Goal: Task Accomplishment & Management: Manage account settings

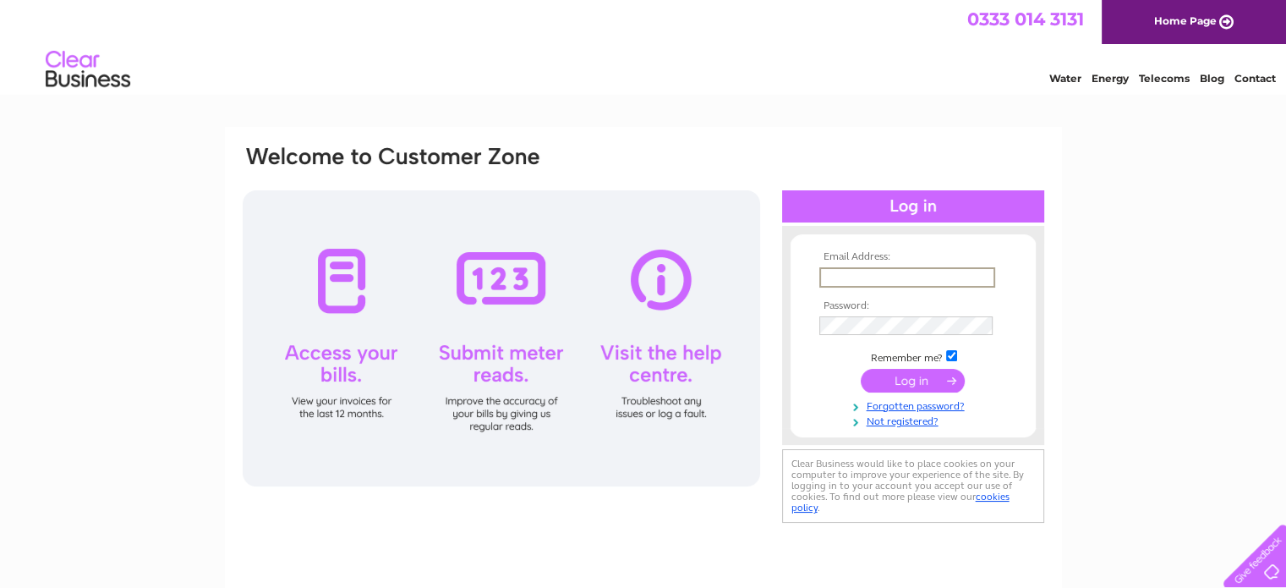
click at [913, 268] on input "text" at bounding box center [908, 277] width 176 height 20
type input "info@raw4thepaws.co.uk"
click at [914, 364] on tbody "Email Address: info@raw4thepaws.co.uk Password: Remember me?" at bounding box center [913, 339] width 196 height 177
click at [909, 380] on input "submit" at bounding box center [913, 379] width 104 height 24
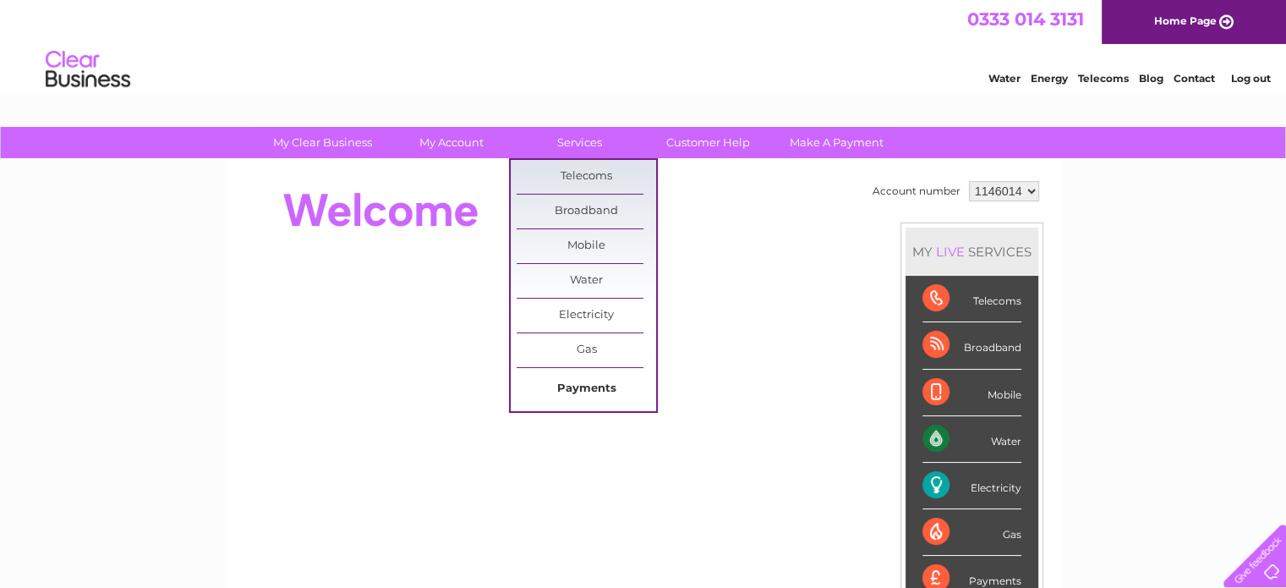
click at [595, 395] on link "Payments" at bounding box center [587, 389] width 140 height 34
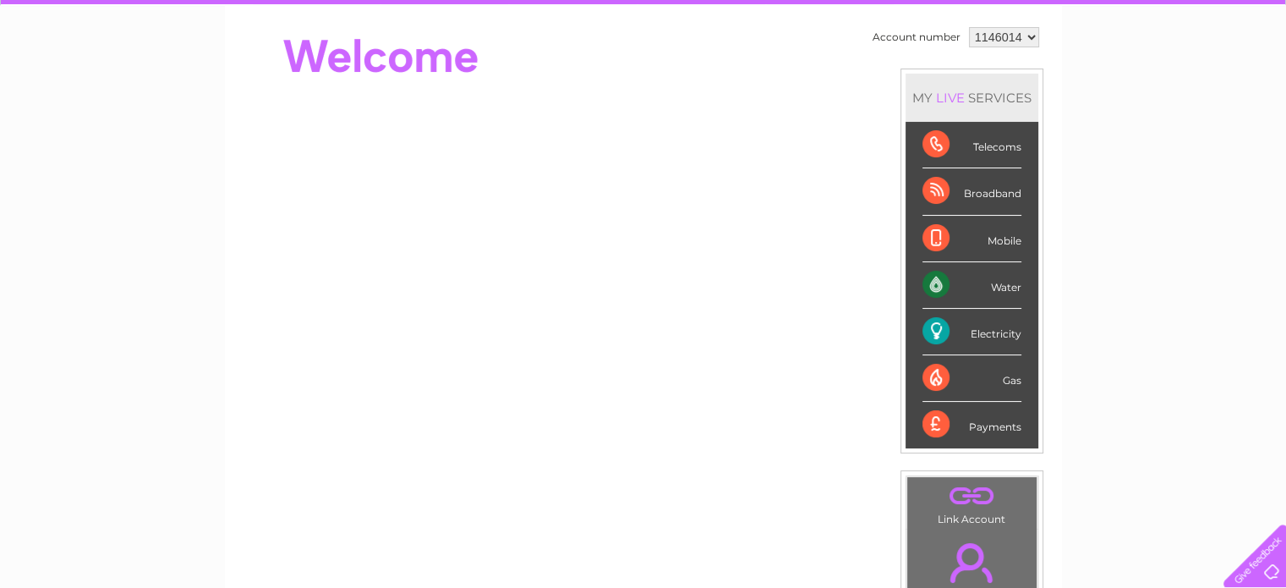
scroll to position [169, 0]
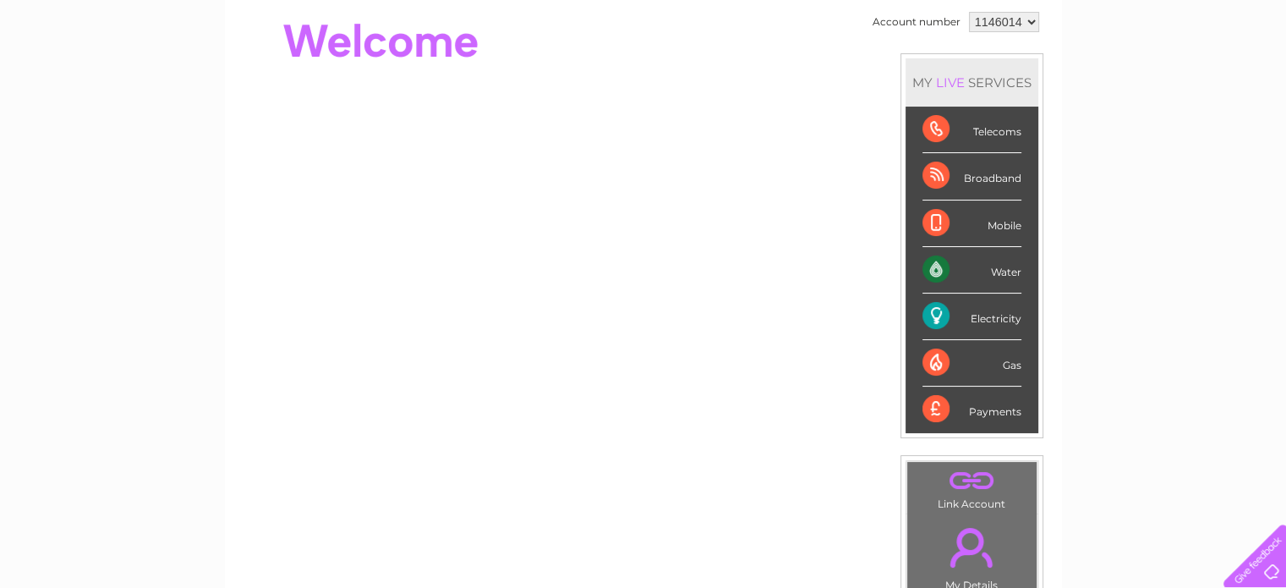
click at [937, 412] on div "Payments" at bounding box center [972, 410] width 99 height 46
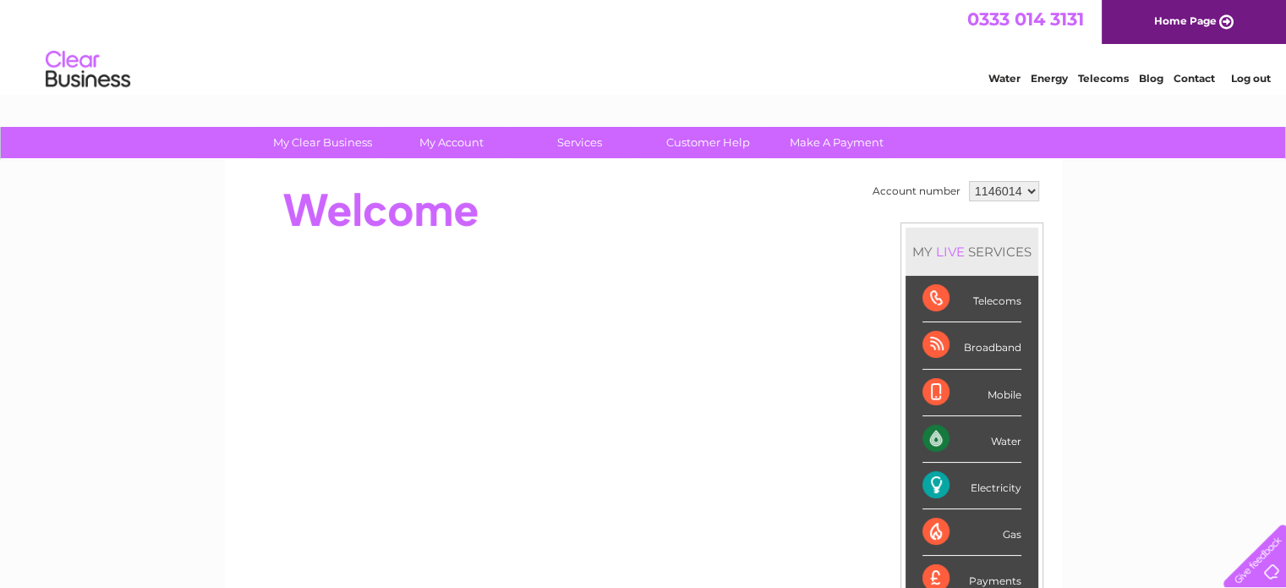
click at [1215, 19] on link "Home Page" at bounding box center [1194, 22] width 184 height 44
